Goal: Navigation & Orientation: Find specific page/section

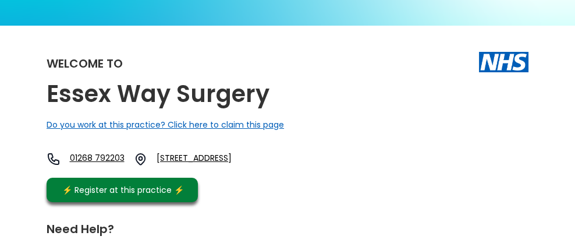
scroll to position [93, 0]
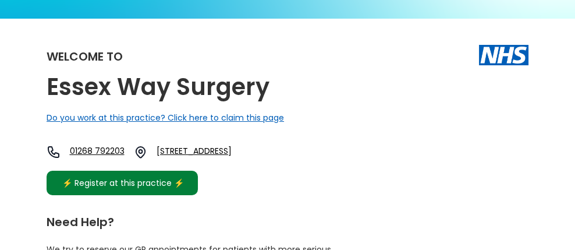
click at [190, 189] on div "⚡️ Register at this practice ⚡️" at bounding box center [123, 182] width 134 height 13
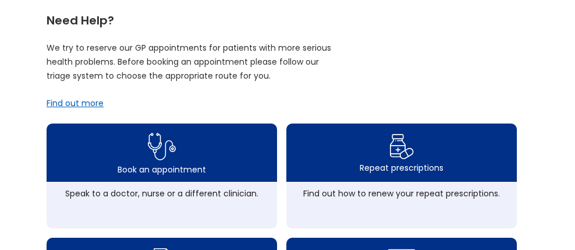
scroll to position [303, 0]
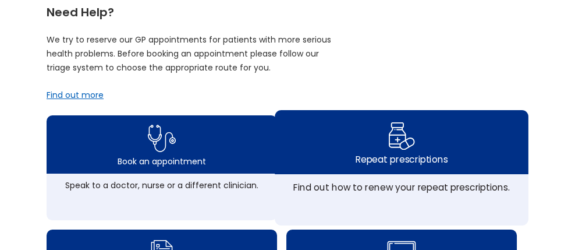
click at [440, 158] on div "Repeat prescriptions" at bounding box center [401, 158] width 92 height 13
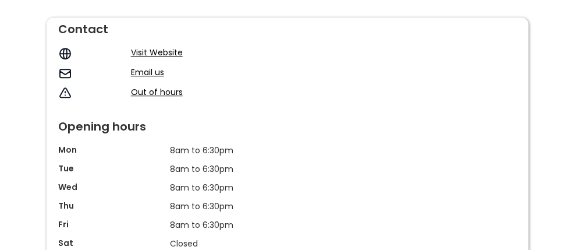
scroll to position [1008, 0]
